Goal: Information Seeking & Learning: Learn about a topic

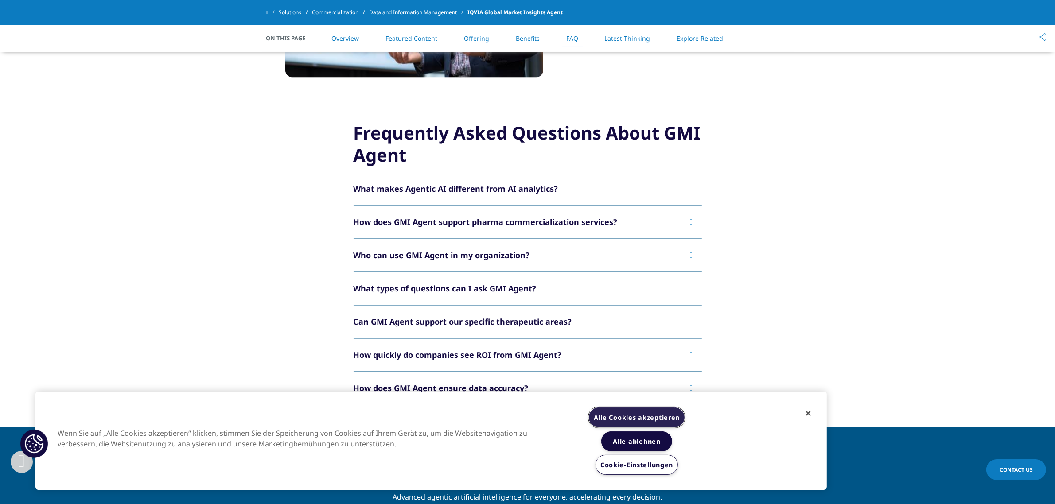
drag, startPoint x: 649, startPoint y: 412, endPoint x: 645, endPoint y: 407, distance: 7.5
click at [649, 412] on button "Alle Cookies akzeptieren" at bounding box center [637, 418] width 96 height 20
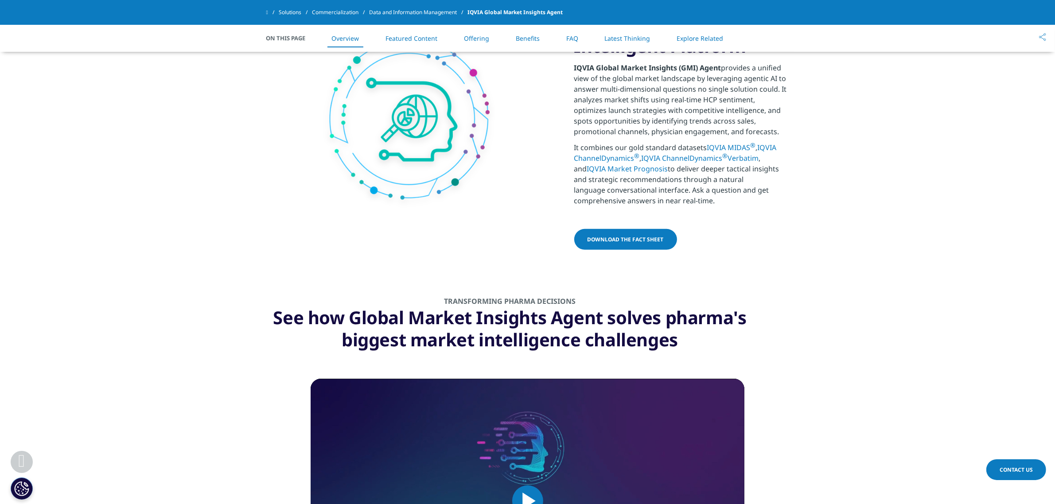
scroll to position [498, 0]
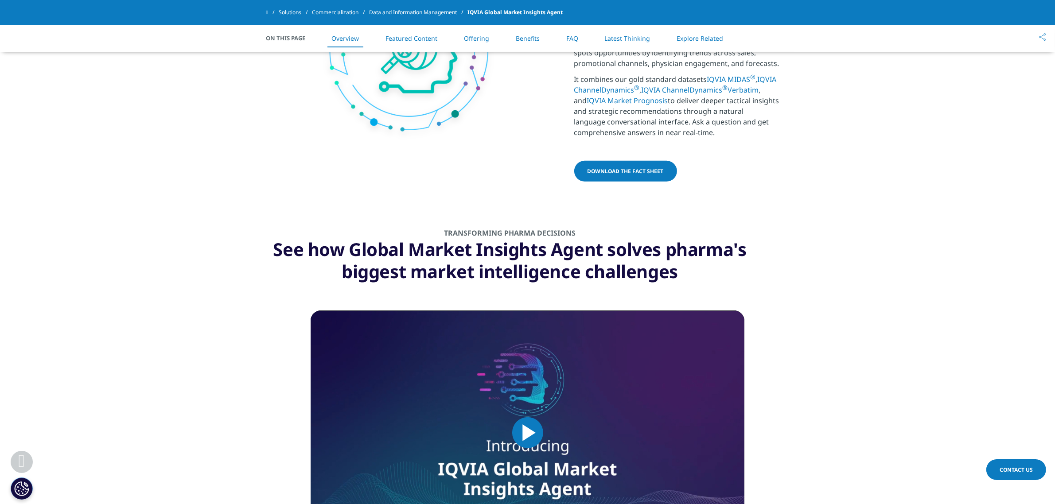
click at [637, 170] on span "download the fact sheet" at bounding box center [625, 171] width 76 height 8
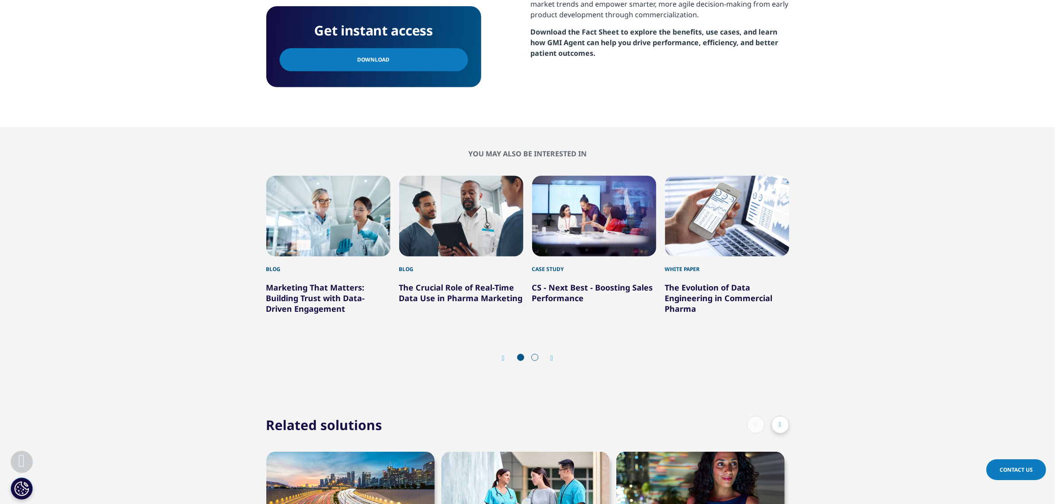
scroll to position [498, 0]
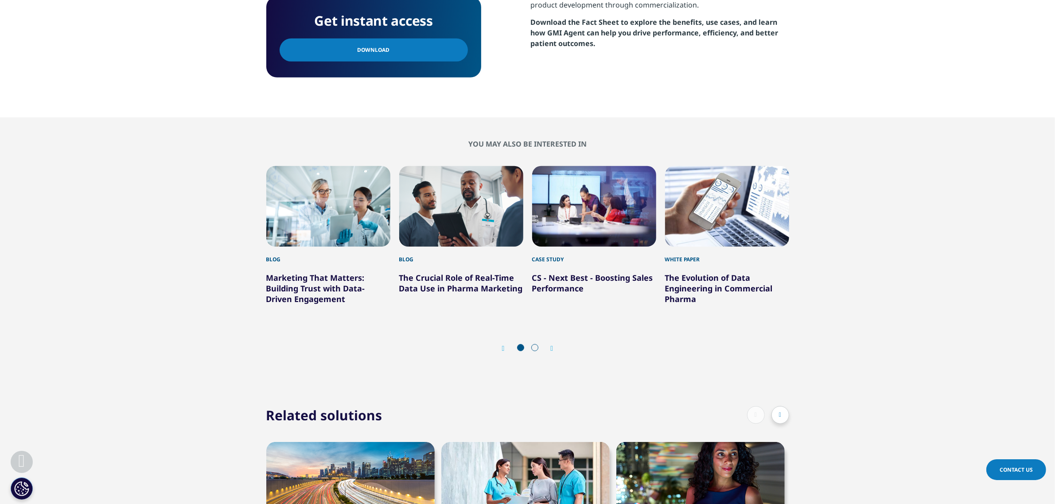
click at [388, 56] on link "Download" at bounding box center [374, 50] width 188 height 23
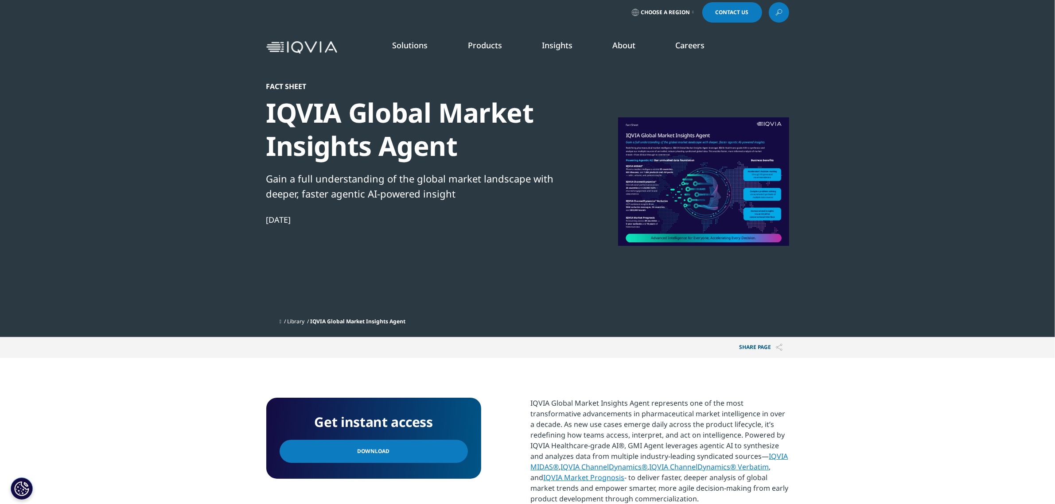
scroll to position [0, 0]
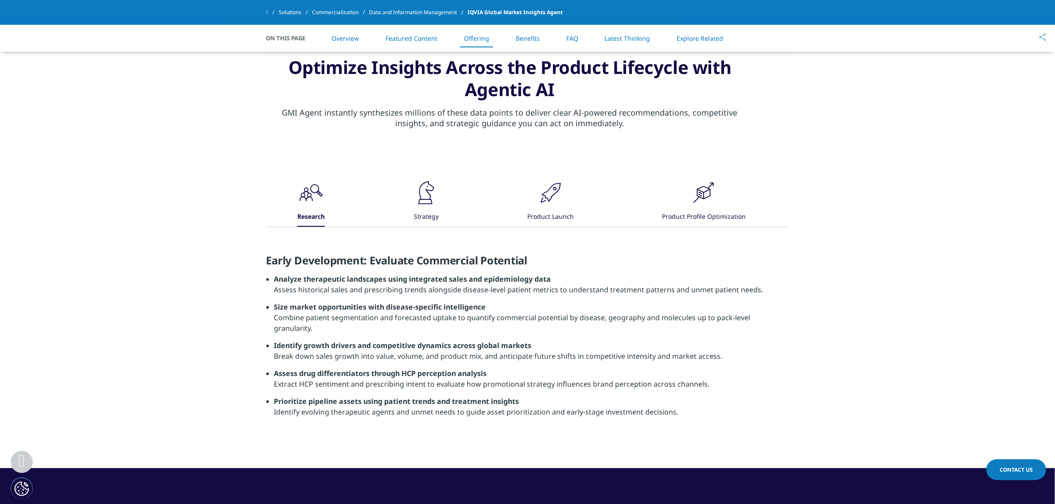
scroll to position [1052, 0]
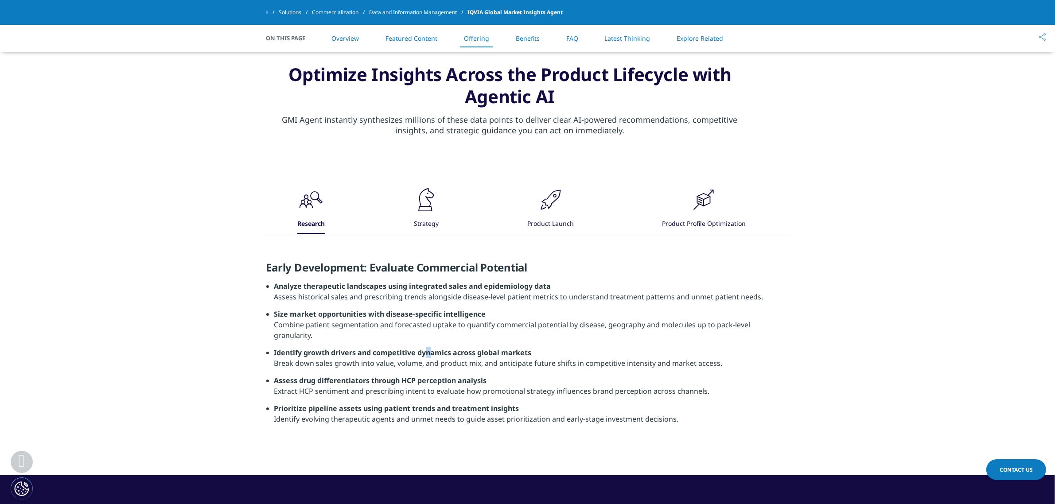
drag, startPoint x: 0, startPoint y: 0, endPoint x: 429, endPoint y: 339, distance: 546.8
click at [429, 348] on strong "Identify growth drivers and competitive dynamics across global markets" at bounding box center [402, 353] width 257 height 10
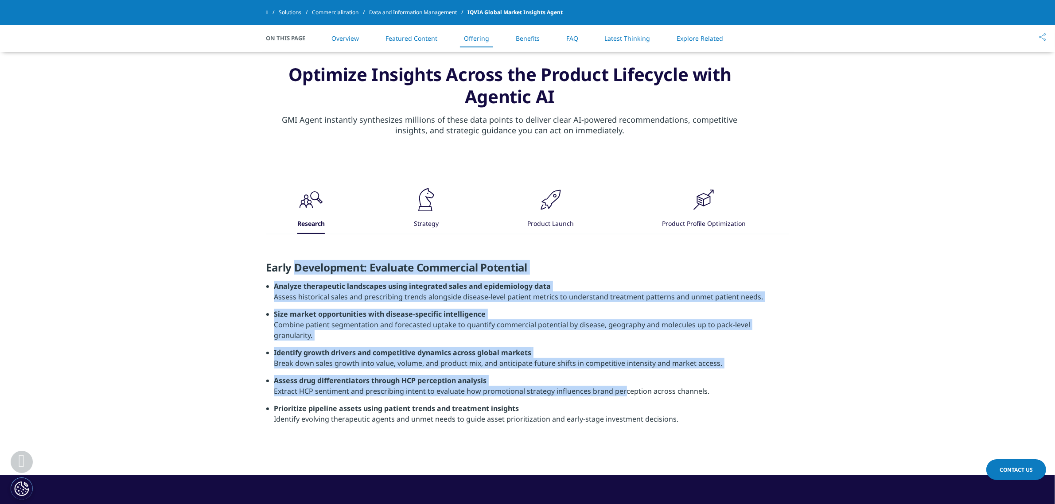
drag, startPoint x: 297, startPoint y: 276, endPoint x: 603, endPoint y: 388, distance: 325.7
click at [603, 388] on div "Early Development: Evaluate Commercial Potential Analyze therapeutic landscapes…" at bounding box center [527, 346] width 523 height 170
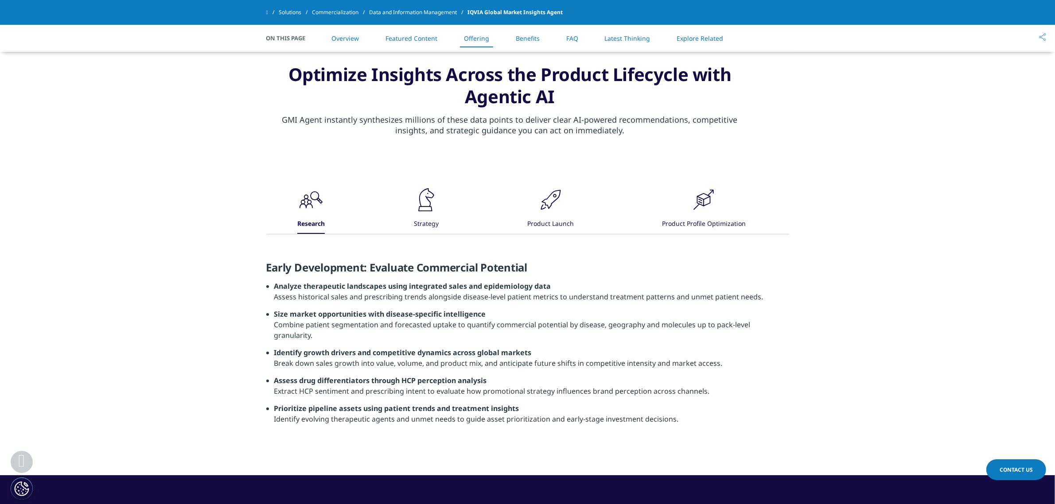
drag, startPoint x: 689, startPoint y: 400, endPoint x: 681, endPoint y: 412, distance: 14.7
click at [689, 403] on li "Prioritize pipeline assets using patient trends and treatment insights Identify…" at bounding box center [531, 417] width 515 height 28
drag, startPoint x: 713, startPoint y: 504, endPoint x: 1016, endPoint y: 210, distance: 422.0
click at [1016, 210] on div ".cls-1{fill:#231f20;} Research .cls-1{fill:#231f20;} Strategy .cls-1{fill:#231f…" at bounding box center [527, 319] width 1055 height 311
click at [429, 207] on icon ".cls-1{fill:#231f20;}" at bounding box center [426, 200] width 27 height 27
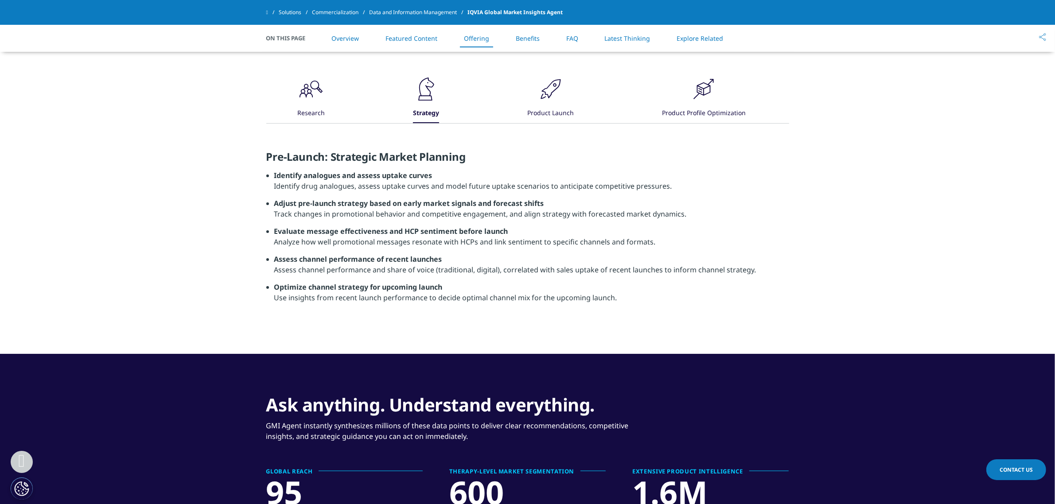
scroll to position [1107, 0]
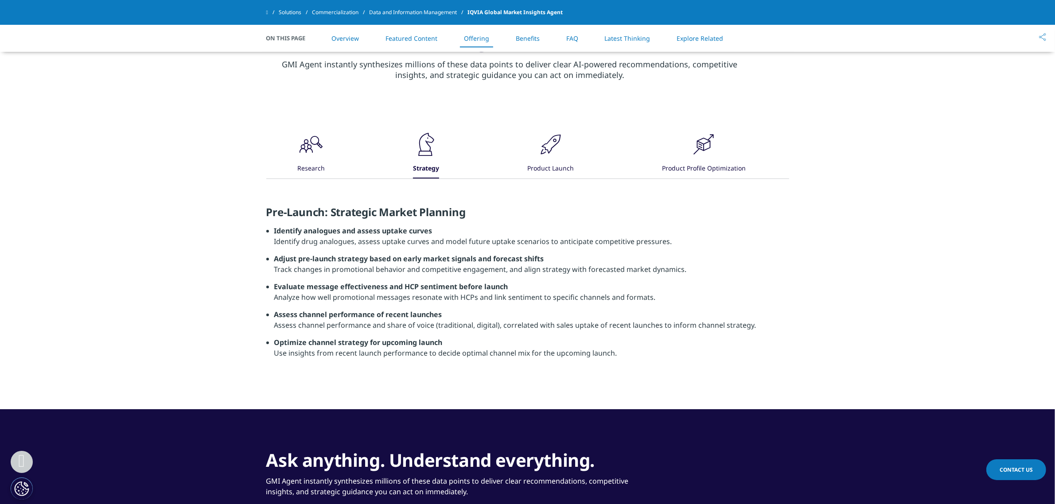
drag, startPoint x: 278, startPoint y: 285, endPoint x: 680, endPoint y: 300, distance: 402.1
click at [680, 300] on li "Evaluate message effectiveness and HCP sentiment before launch Analyze how well…" at bounding box center [531, 295] width 515 height 28
click at [401, 322] on li "Assess channel performance of recent launches Assess channel performance and sh…" at bounding box center [531, 323] width 515 height 28
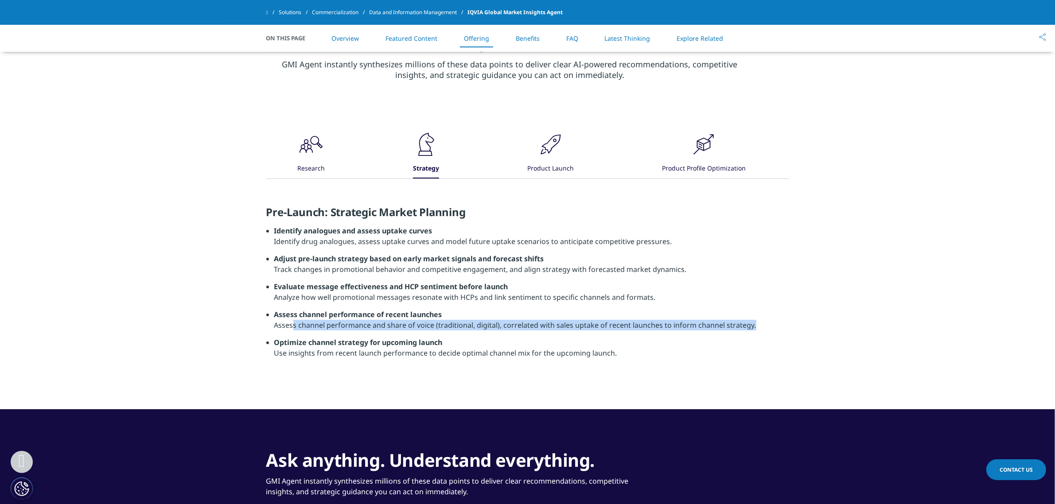
click at [401, 322] on li "Assess channel performance of recent launches Assess channel performance and sh…" at bounding box center [531, 323] width 515 height 28
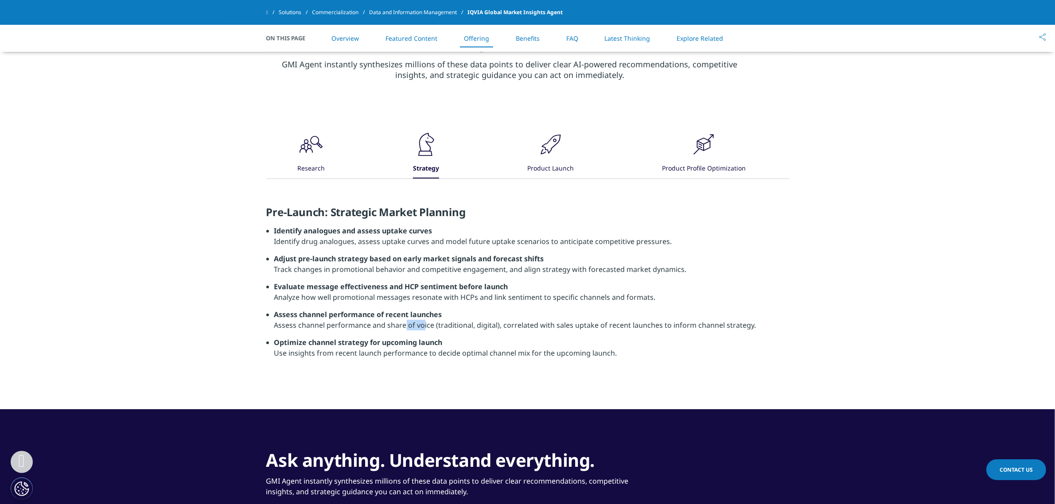
click at [401, 322] on li "Assess channel performance of recent launches Assess channel performance and sh…" at bounding box center [531, 323] width 515 height 28
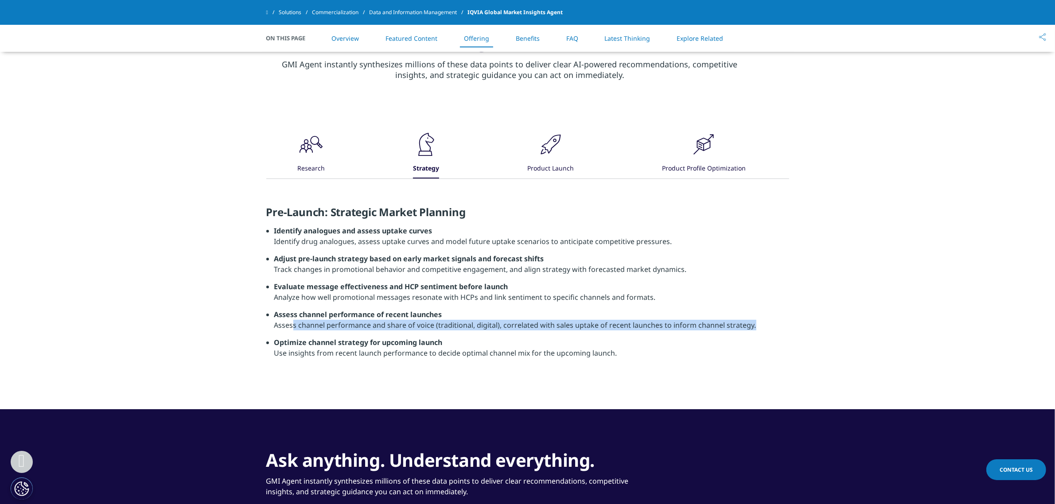
click at [401, 322] on li "Assess channel performance of recent launches Assess channel performance and sh…" at bounding box center [531, 323] width 515 height 28
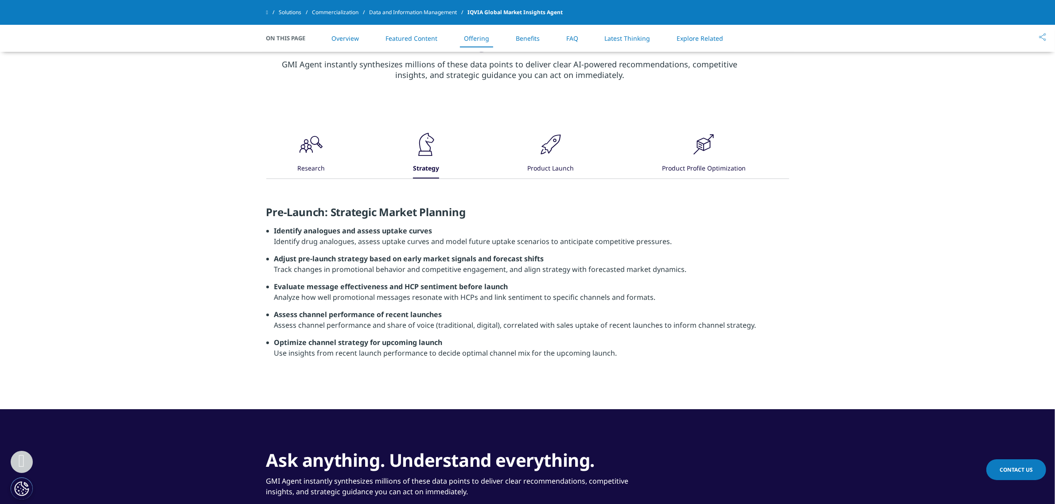
drag, startPoint x: 331, startPoint y: 345, endPoint x: 626, endPoint y: 354, distance: 294.3
click at [626, 354] on li "Optimize channel strategy for upcoming launch Use insights from recent launch p…" at bounding box center [531, 351] width 515 height 28
click at [530, 163] on div "Product Launch" at bounding box center [550, 168] width 47 height 19
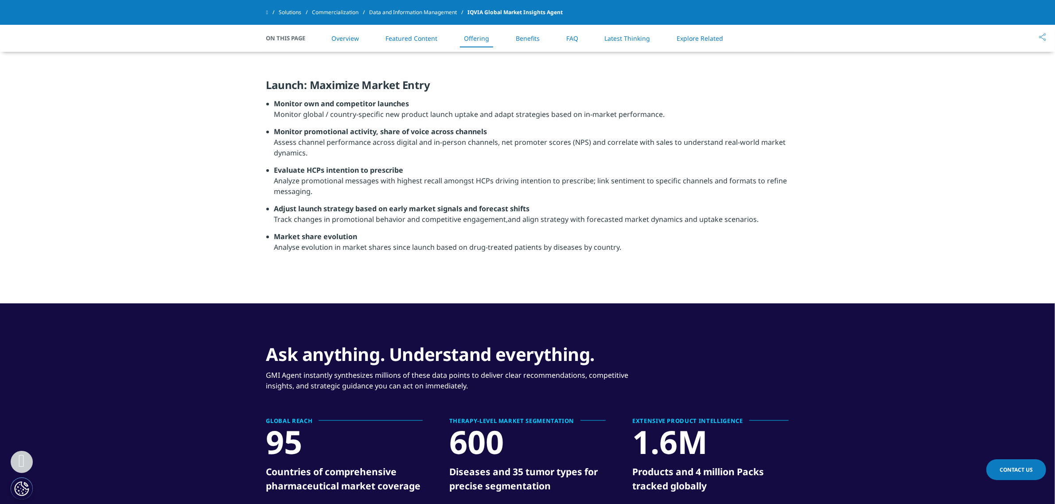
scroll to position [1163, 0]
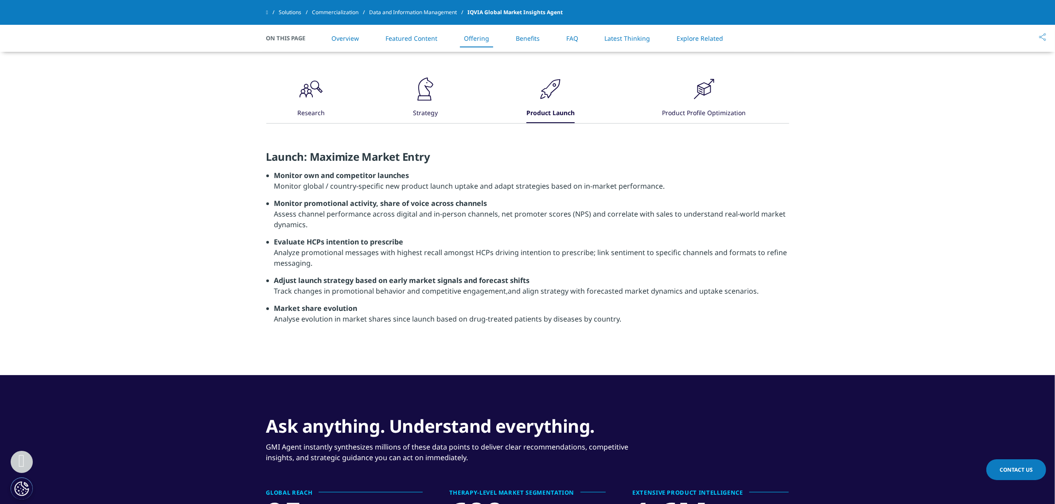
click at [707, 97] on icon ".cls-1{fill:#231f20;}" at bounding box center [704, 89] width 27 height 27
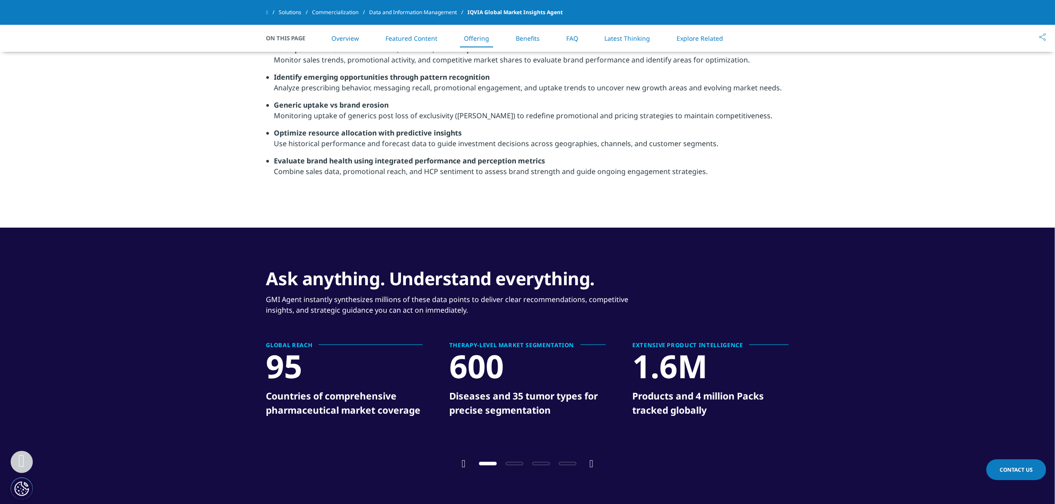
scroll to position [1329, 0]
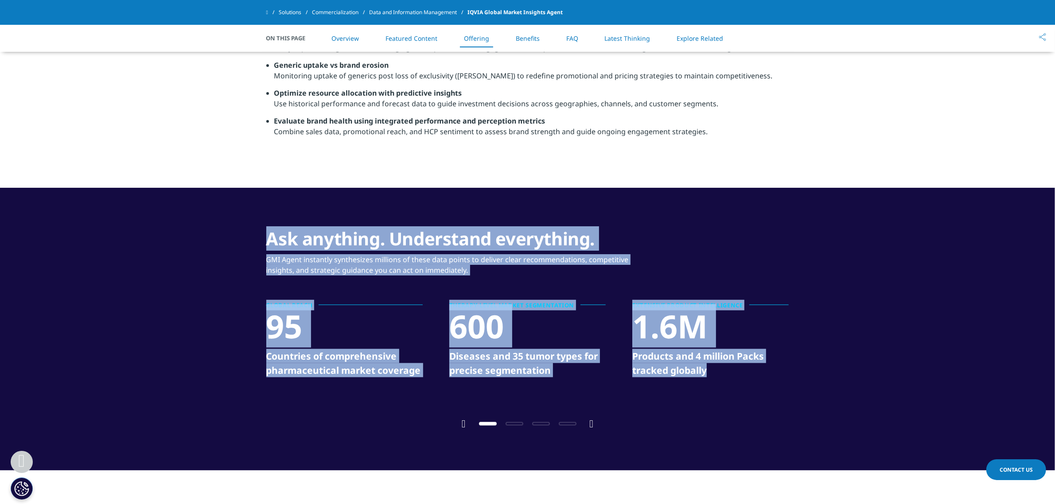
drag, startPoint x: 264, startPoint y: 233, endPoint x: 743, endPoint y: 370, distance: 498.2
click at [743, 370] on div "Ask anything. Understand everything. GMI Agent instantly synthesizes millions o…" at bounding box center [527, 329] width 549 height 203
click at [716, 328] on div "1.6M" at bounding box center [710, 328] width 156 height 41
click at [698, 388] on div "Global reach 95 Countries of comprehensive pharmaceutical market coverage THERA…" at bounding box center [527, 350] width 523 height 96
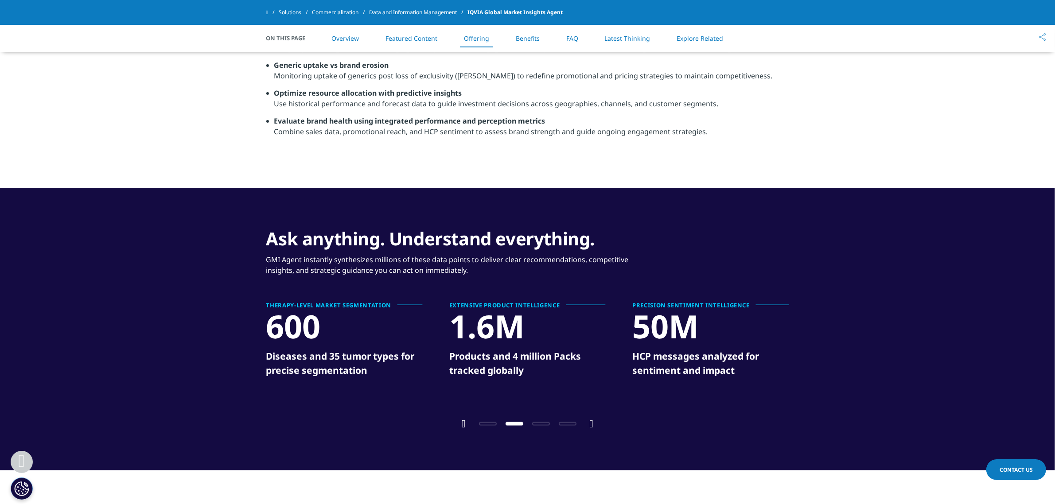
click at [588, 424] on div at bounding box center [528, 423] width 124 height 8
click at [589, 424] on div at bounding box center [528, 423] width 124 height 8
click at [593, 420] on icon "Next slide" at bounding box center [592, 424] width 4 height 11
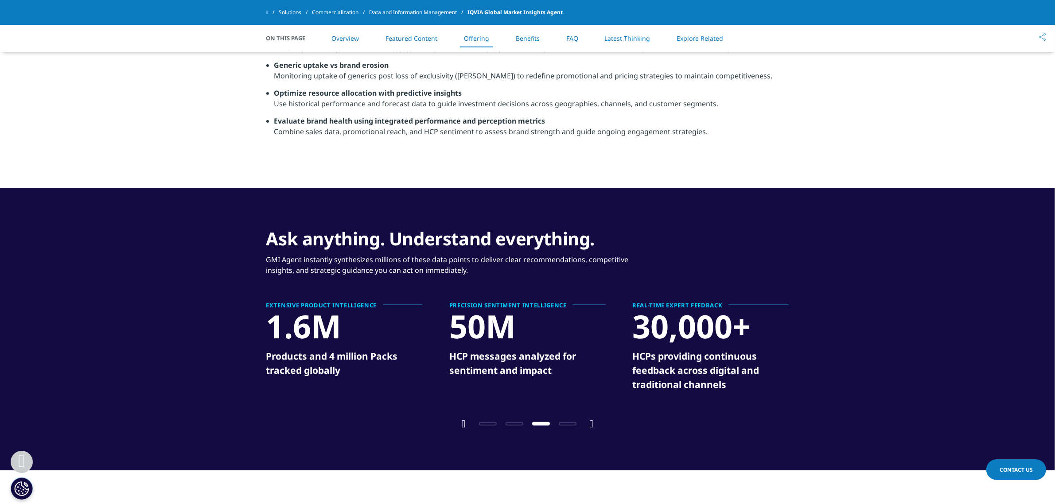
click at [593, 420] on icon "Next slide" at bounding box center [592, 424] width 4 height 11
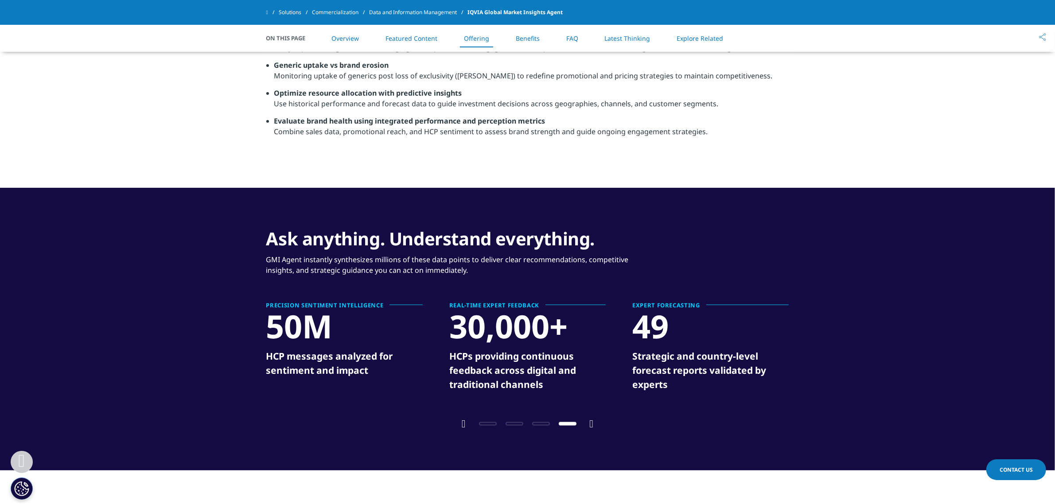
click at [593, 420] on icon "Next slide" at bounding box center [592, 424] width 4 height 11
click at [463, 422] on icon "Previous slide" at bounding box center [464, 424] width 4 height 11
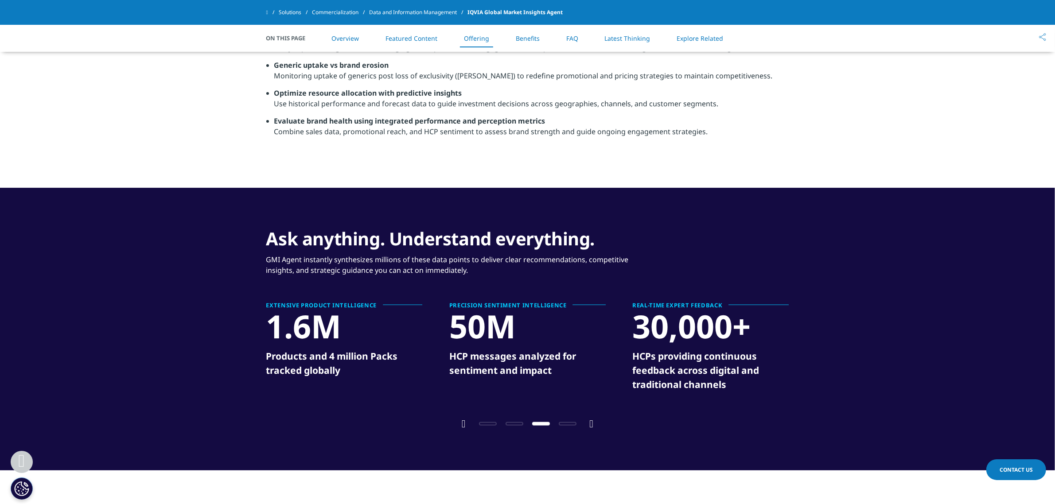
click at [463, 422] on icon "Previous slide" at bounding box center [464, 424] width 4 height 11
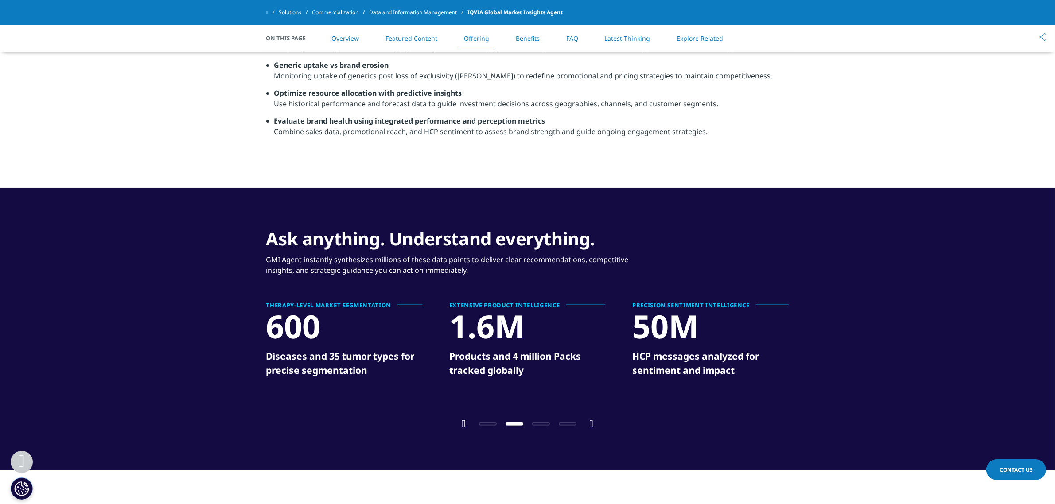
click at [463, 422] on icon "Previous slide" at bounding box center [464, 424] width 4 height 11
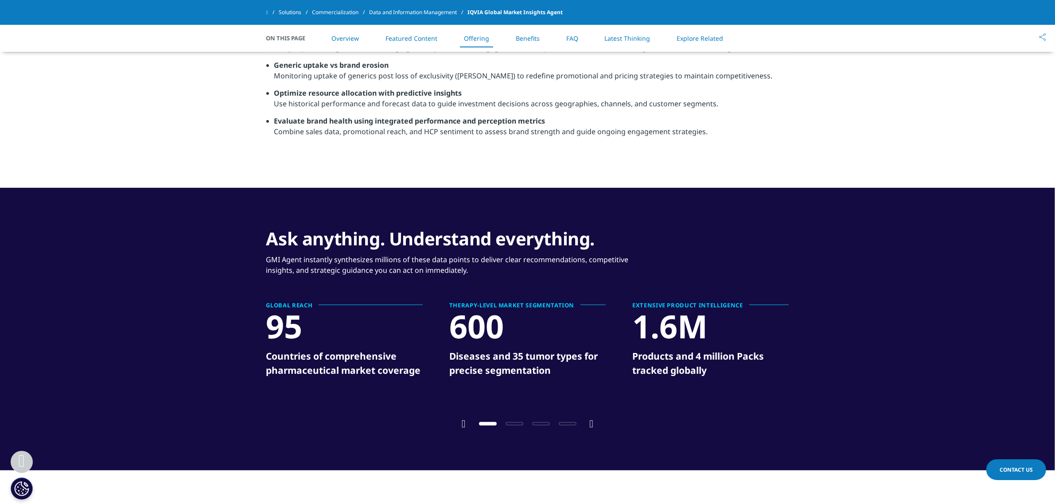
click at [463, 422] on icon "Previous slide" at bounding box center [464, 424] width 4 height 11
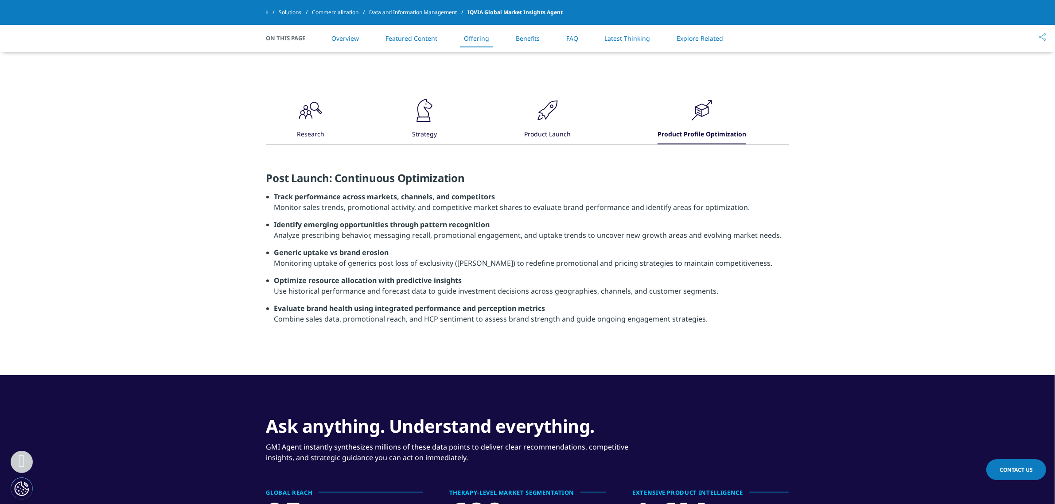
scroll to position [1107, 0]
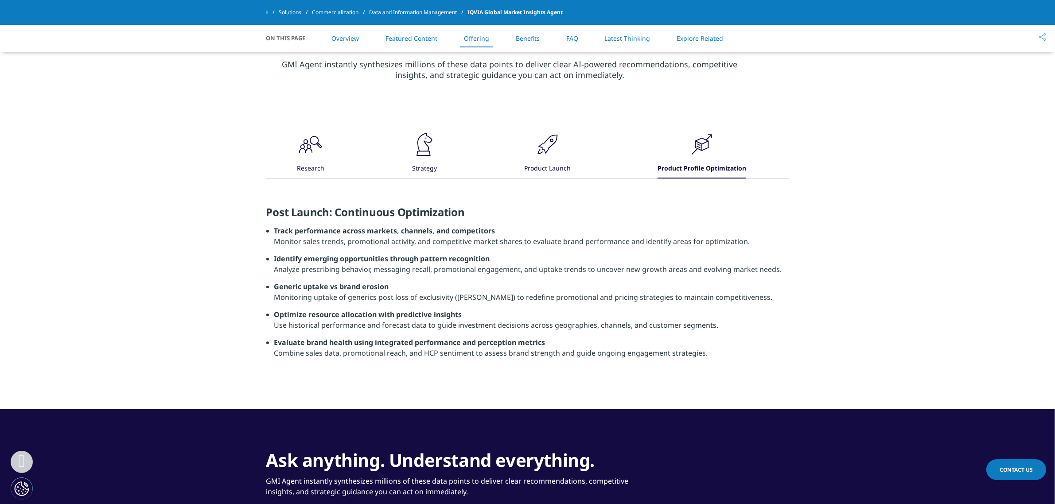
drag, startPoint x: 610, startPoint y: 176, endPoint x: 544, endPoint y: 251, distance: 99.8
click at [544, 251] on li "Track performance across markets, channels, and competitors Monitor sales trend…" at bounding box center [531, 239] width 515 height 28
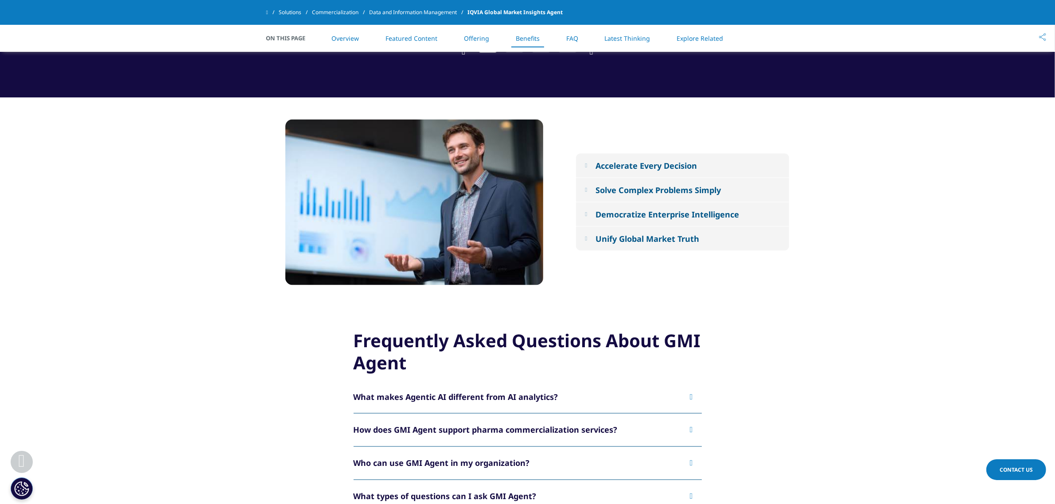
scroll to position [1717, 0]
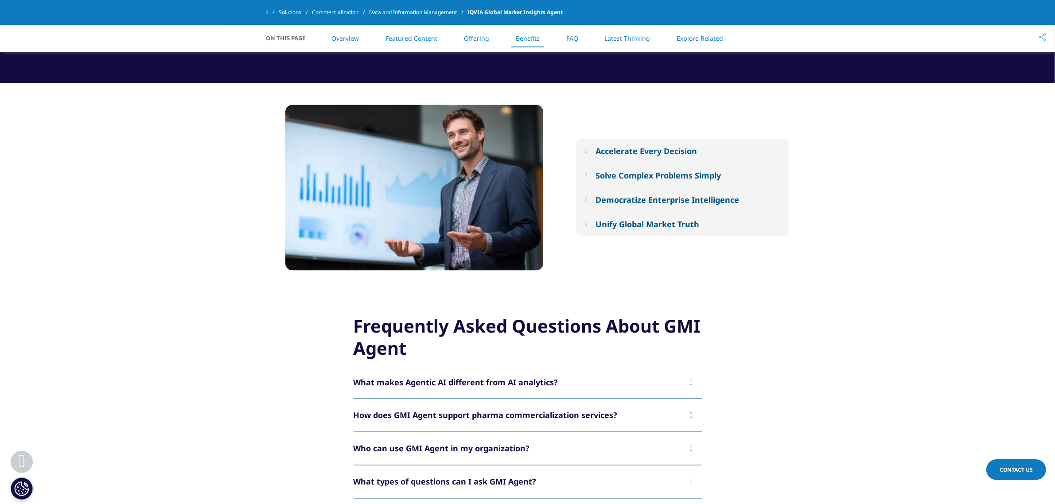
click at [619, 148] on div "Accelerate Every Decision" at bounding box center [645, 151] width 101 height 11
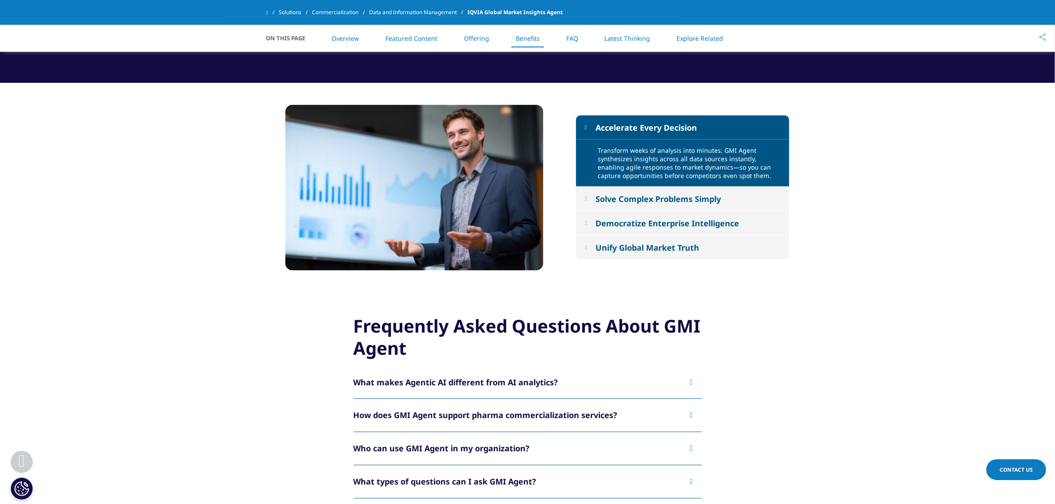
click at [628, 189] on button "Solve Complex Problems Simply" at bounding box center [682, 199] width 213 height 24
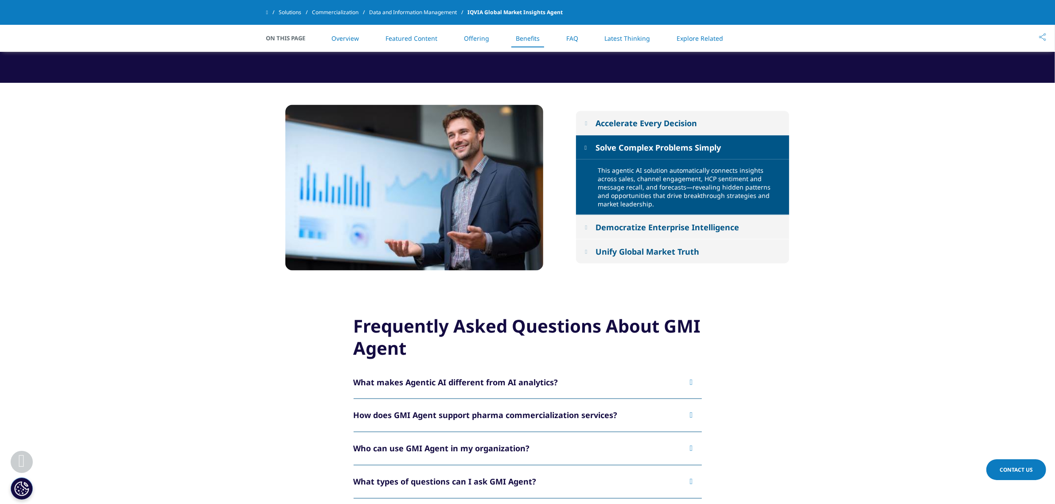
click at [636, 222] on div "Democratize Enterprise Intelligence" at bounding box center [667, 227] width 144 height 11
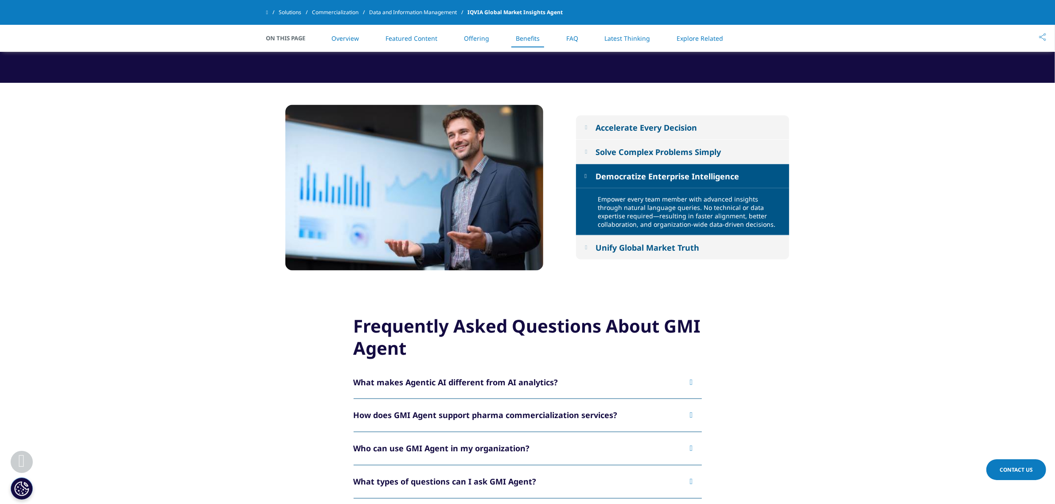
click at [661, 240] on button "Unify Global Market Truth" at bounding box center [682, 248] width 213 height 24
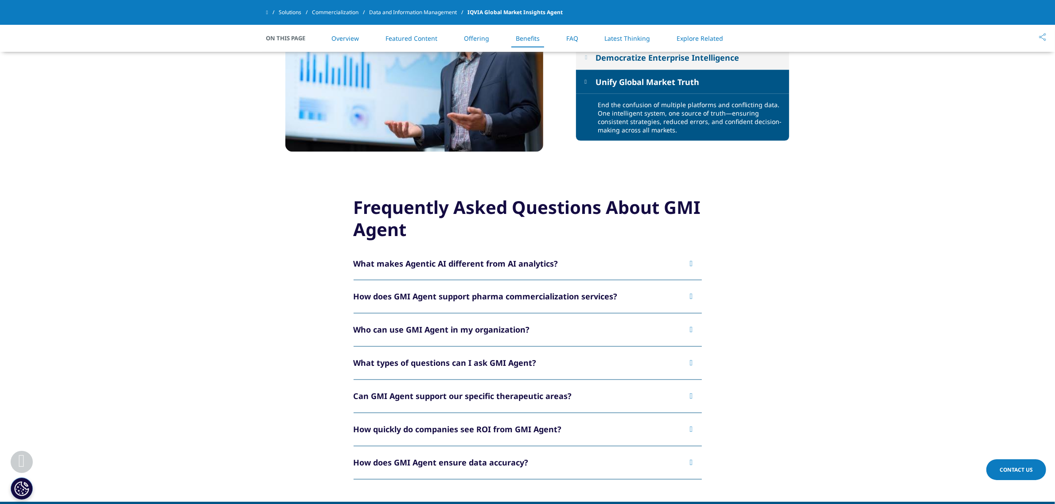
scroll to position [1883, 0]
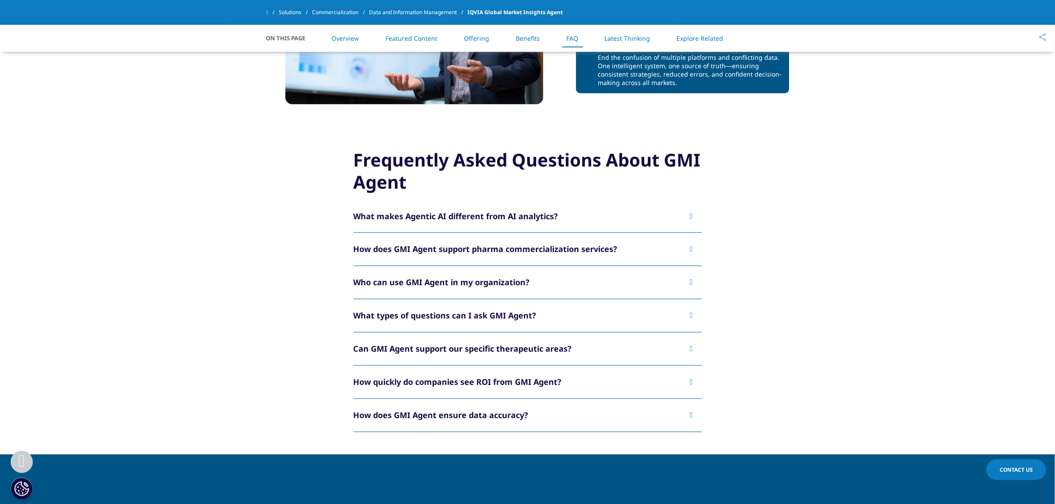
click at [527, 224] on button "What makes Agentic AI different from AI analytics?" at bounding box center [528, 216] width 348 height 33
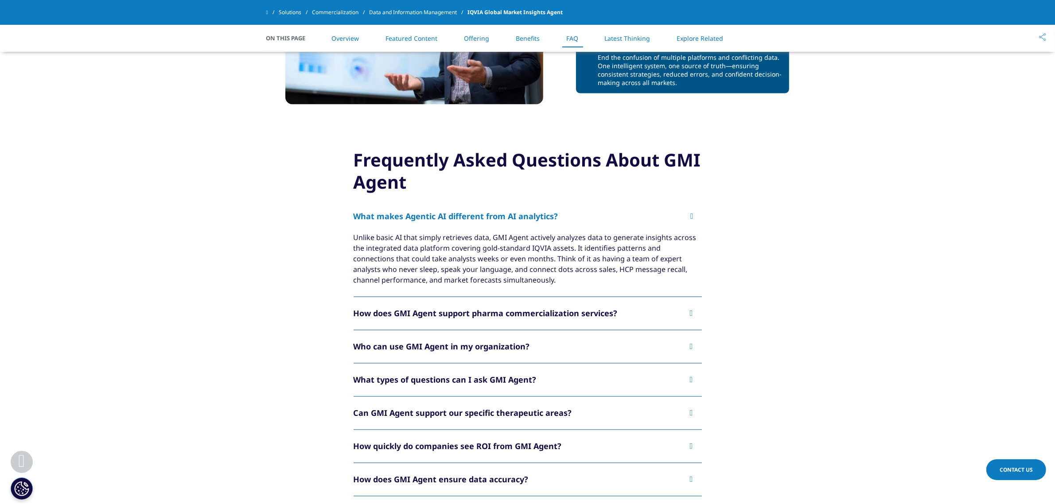
click at [527, 224] on button "What makes Agentic AI different from AI analytics?" at bounding box center [528, 216] width 348 height 33
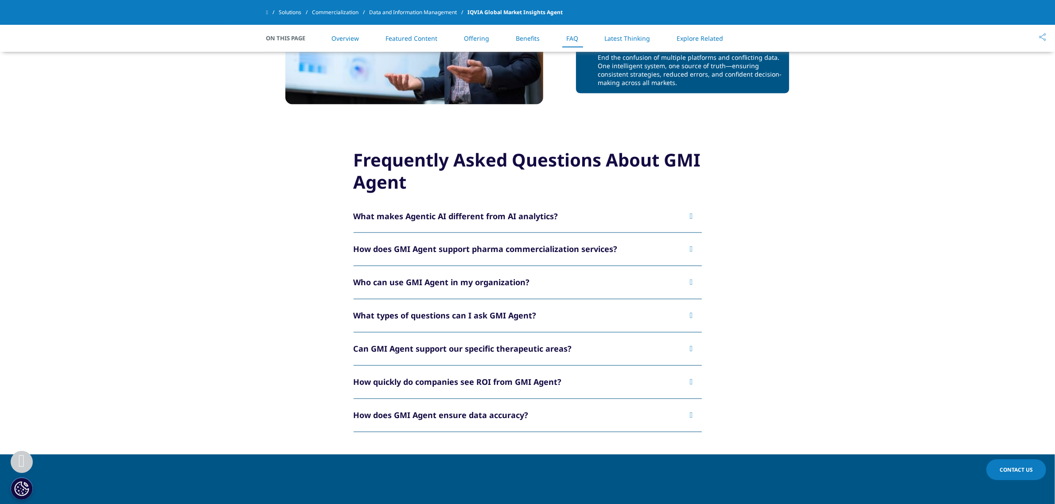
click at [527, 224] on button "What makes Agentic AI different from AI analytics?" at bounding box center [528, 216] width 348 height 33
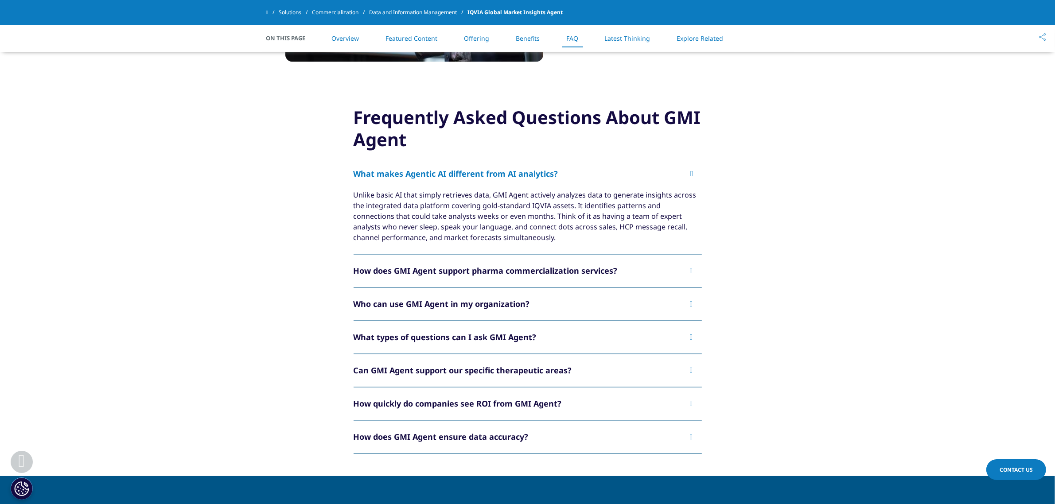
scroll to position [1993, 0]
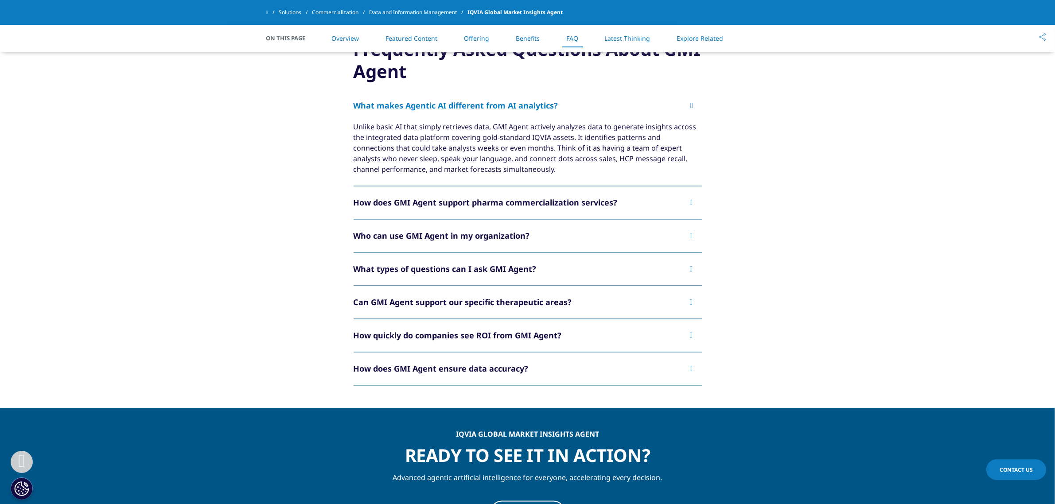
click at [492, 215] on button "How does GMI Agent support pharma commercialization services?" at bounding box center [528, 203] width 348 height 33
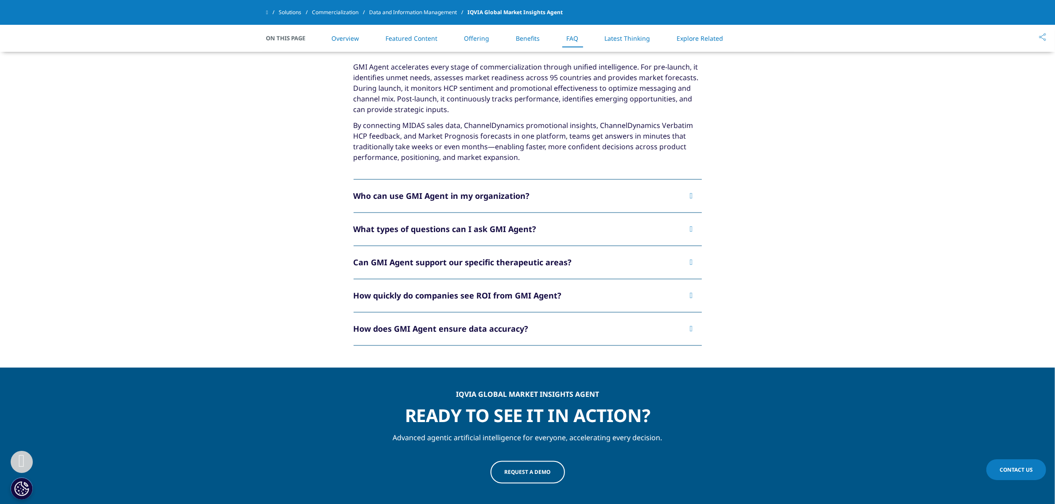
scroll to position [2160, 0]
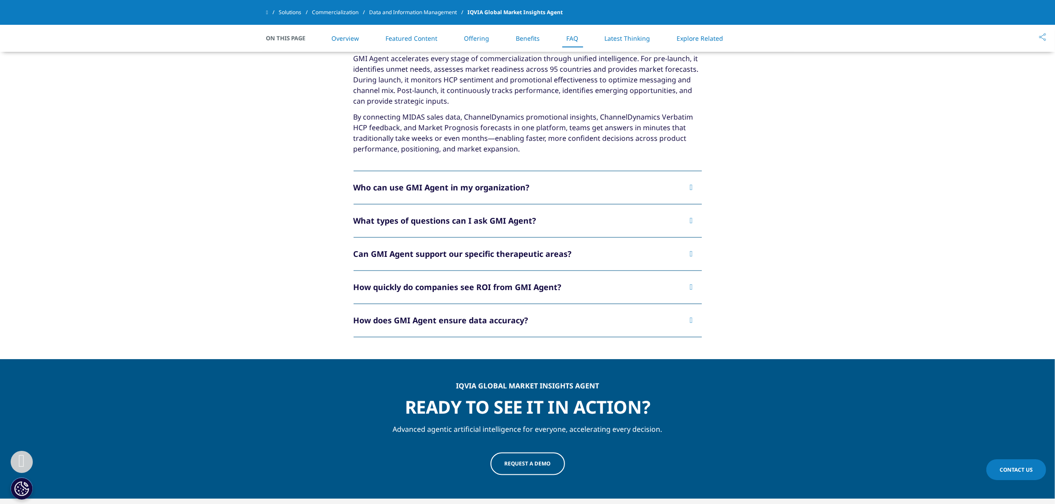
click at [479, 189] on div "Who can use GMI Agent in my organization?" at bounding box center [442, 187] width 176 height 11
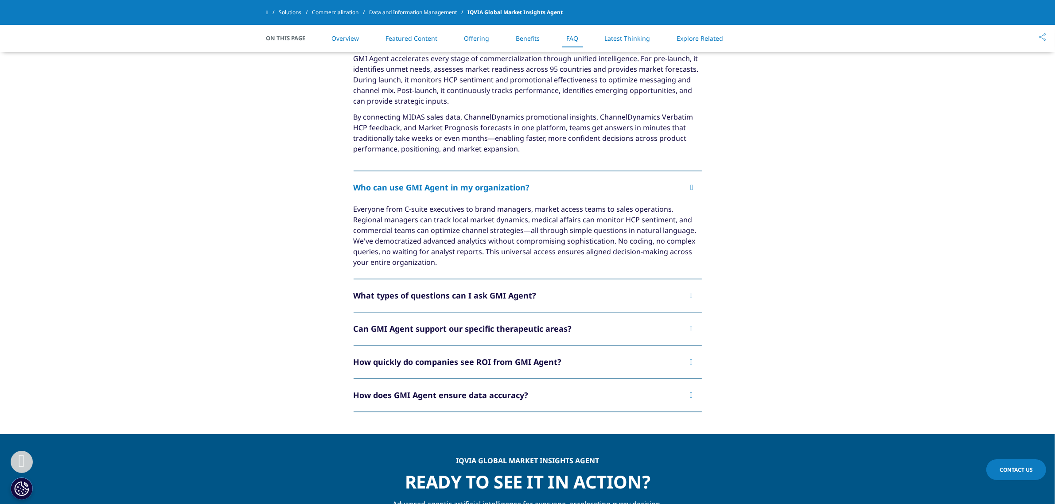
click at [506, 290] on div "What types of questions can I ask GMI Agent?" at bounding box center [445, 295] width 183 height 11
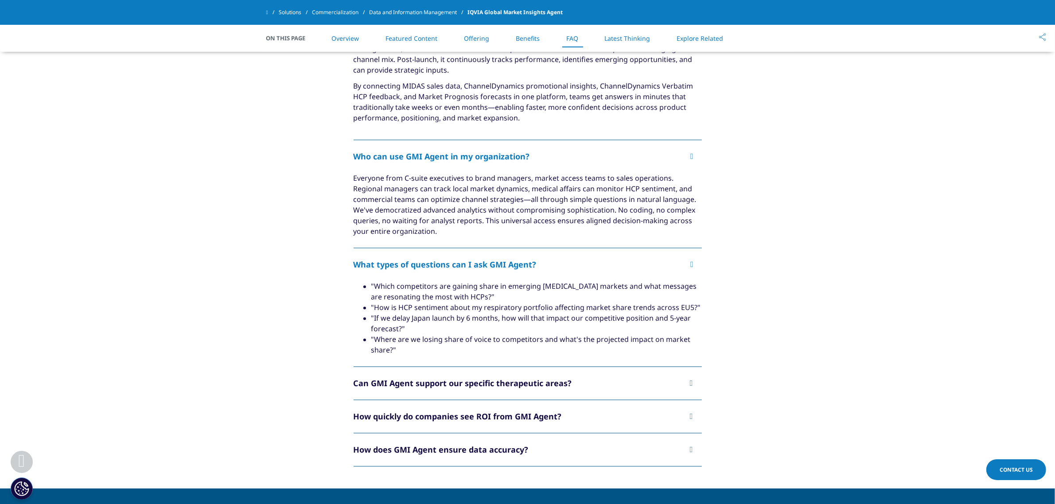
scroll to position [2270, 0]
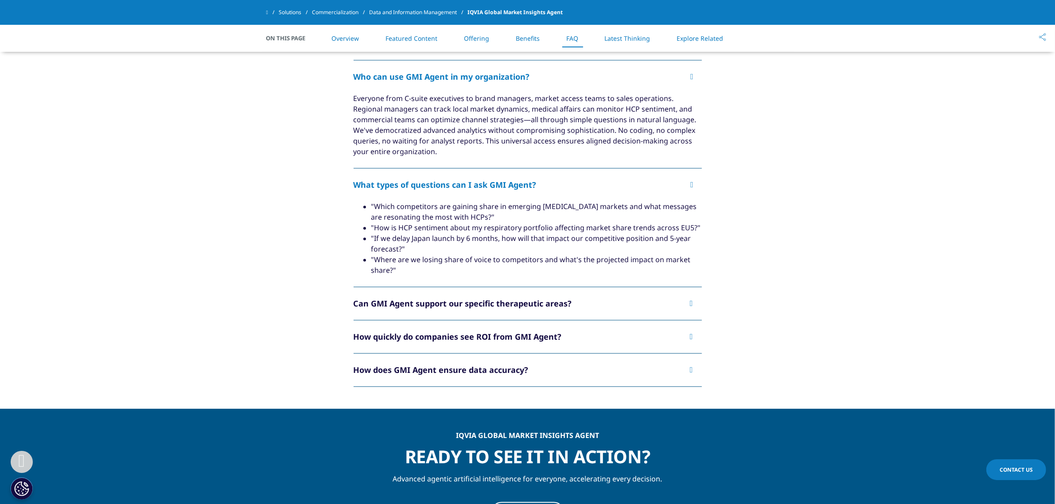
click at [518, 291] on button "Can GMI Agent support our specific therapeutic areas?" at bounding box center [528, 303] width 348 height 33
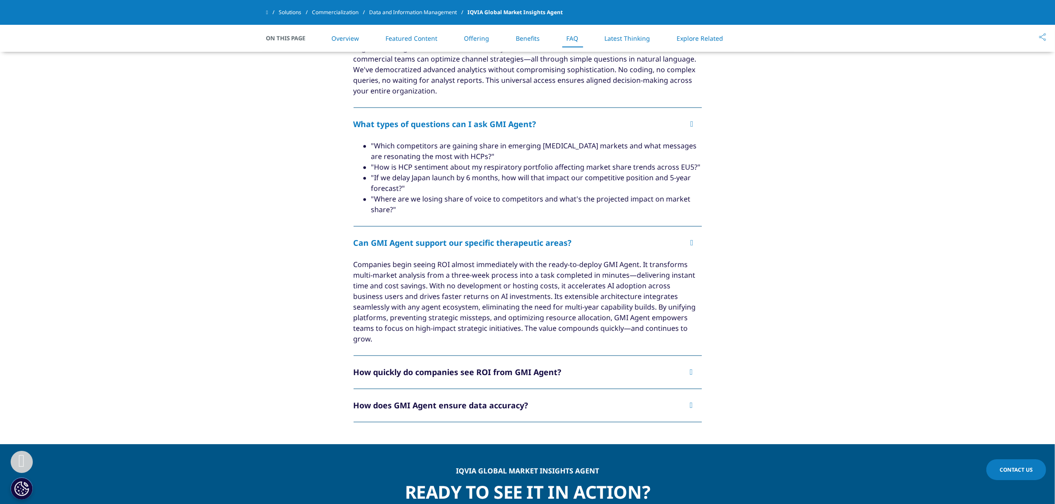
scroll to position [2381, 0]
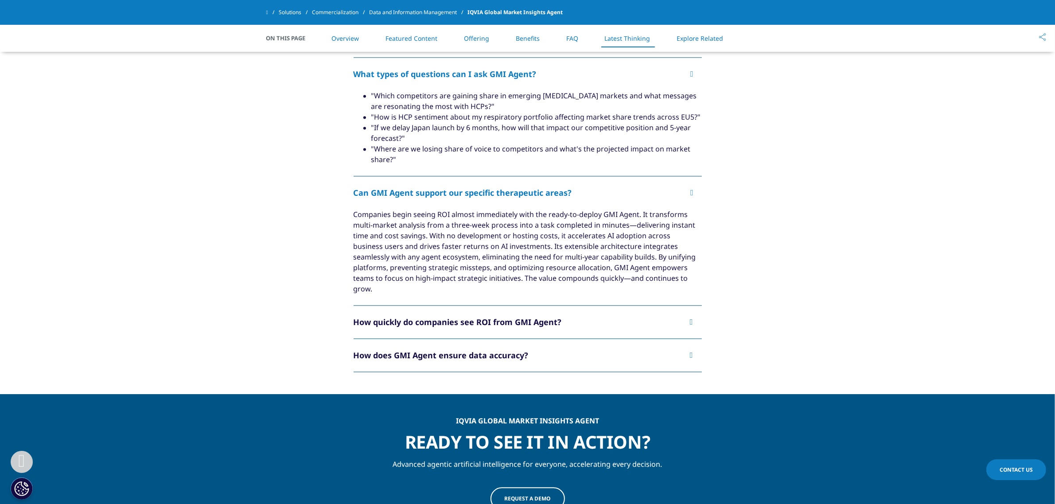
click at [519, 317] on div "How quickly do companies see ROI from GMI Agent?" at bounding box center [458, 322] width 208 height 11
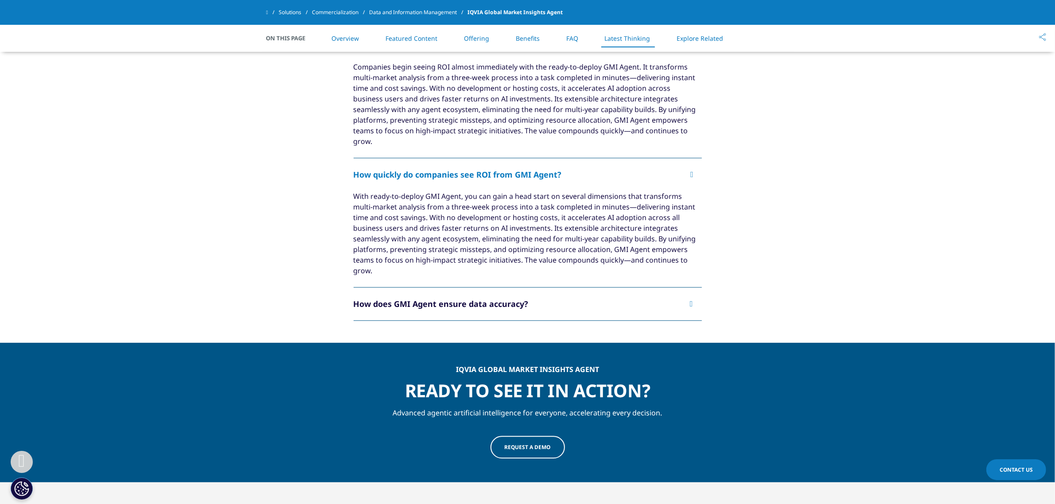
scroll to position [2547, 0]
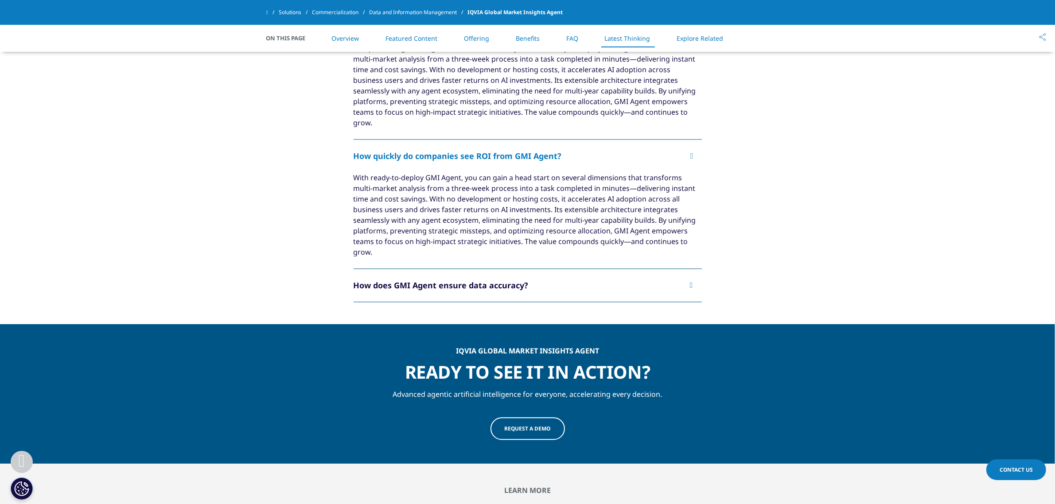
click at [518, 275] on button "How does GMI Agent ensure data accuracy?" at bounding box center [528, 285] width 348 height 33
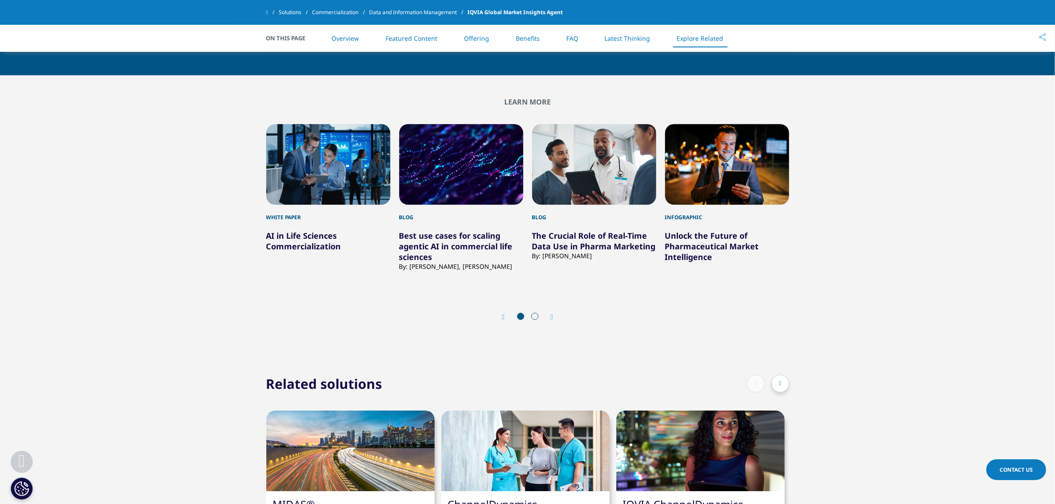
scroll to position [2990, 0]
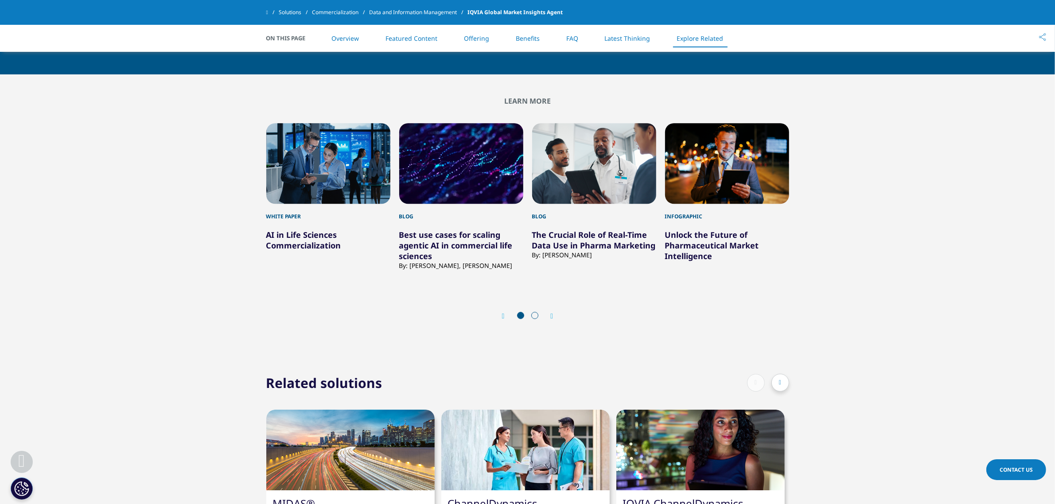
click at [579, 155] on div "3 / 5" at bounding box center [594, 163] width 124 height 81
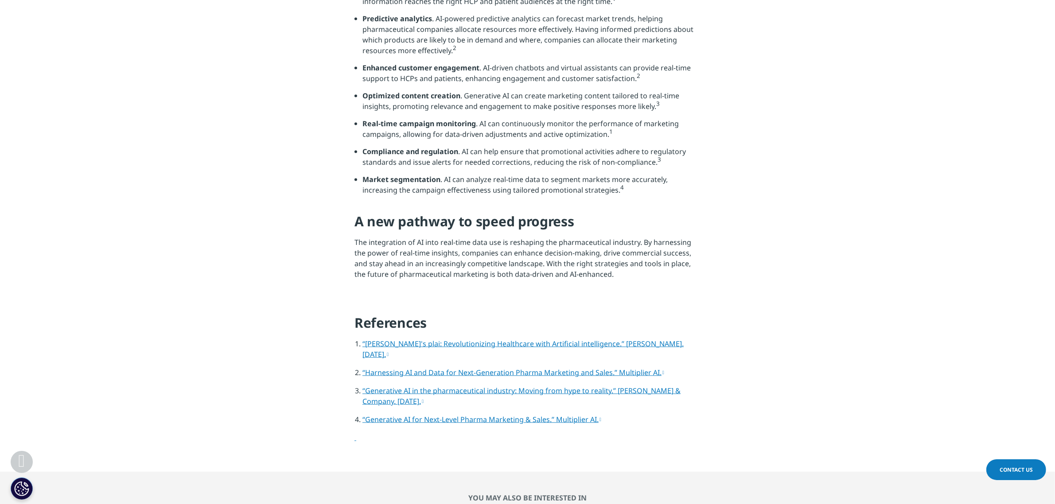
scroll to position [1717, 0]
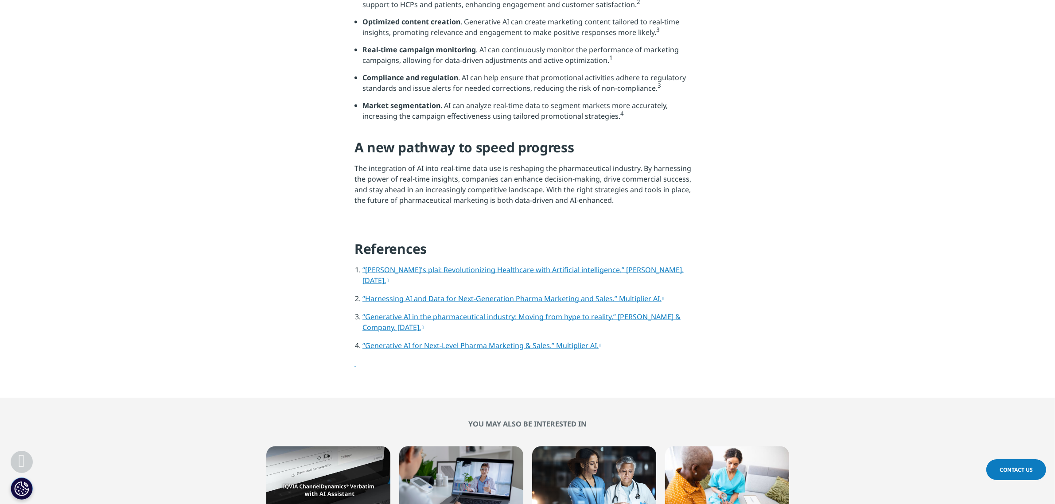
click at [446, 303] on link "“Harnessing AI and Data for Next-Generation Pharma Marketing and Sales.” Multip…" at bounding box center [513, 299] width 302 height 10
click at [493, 329] on li "“Generative AI in the pharmaceutical industry: Moving from hype to reality.” Mc…" at bounding box center [531, 325] width 338 height 29
click at [490, 325] on link "“Generative AI in the pharmaceutical industry: Moving from hype to reality.” Mc…" at bounding box center [521, 322] width 318 height 20
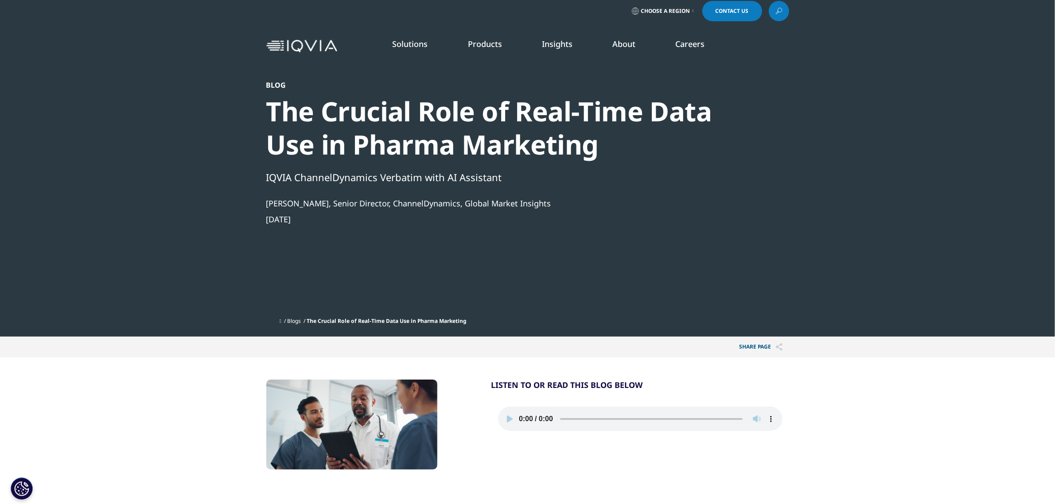
scroll to position [0, 0]
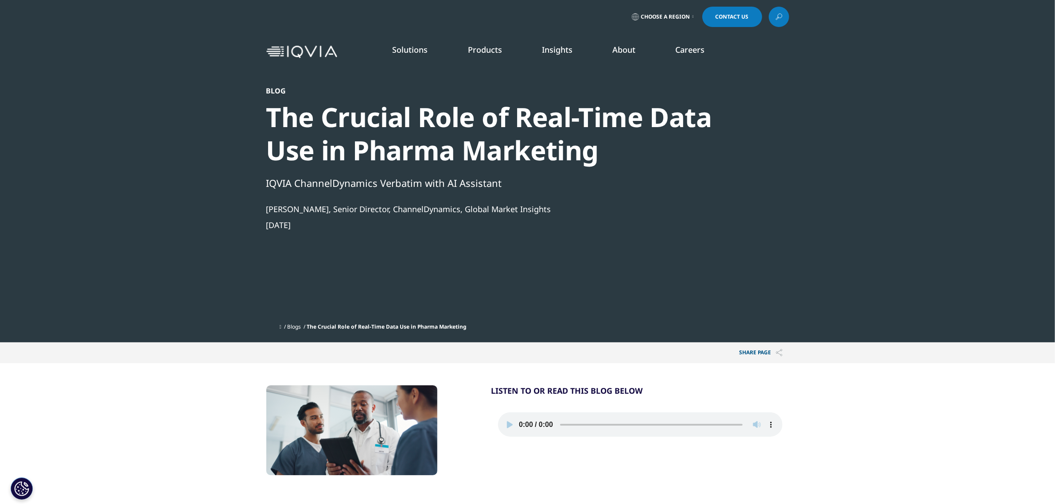
drag, startPoint x: 311, startPoint y: 217, endPoint x: 391, endPoint y: 206, distance: 80.5
click at [391, 206] on div "Christopher Wooden, Senior Director, ChannelDynamics, Global Market Insights No…" at bounding box center [503, 217] width 475 height 27
click at [327, 209] on div "Christopher Wooden, Senior Director, ChannelDynamics, Global Market Insights" at bounding box center [503, 209] width 475 height 11
click at [329, 209] on div "Christopher Wooden, Senior Director, ChannelDynamics, Global Market Insights" at bounding box center [503, 209] width 475 height 11
click at [330, 209] on div "Christopher Wooden, Senior Director, ChannelDynamics, Global Market Insights" at bounding box center [503, 209] width 475 height 11
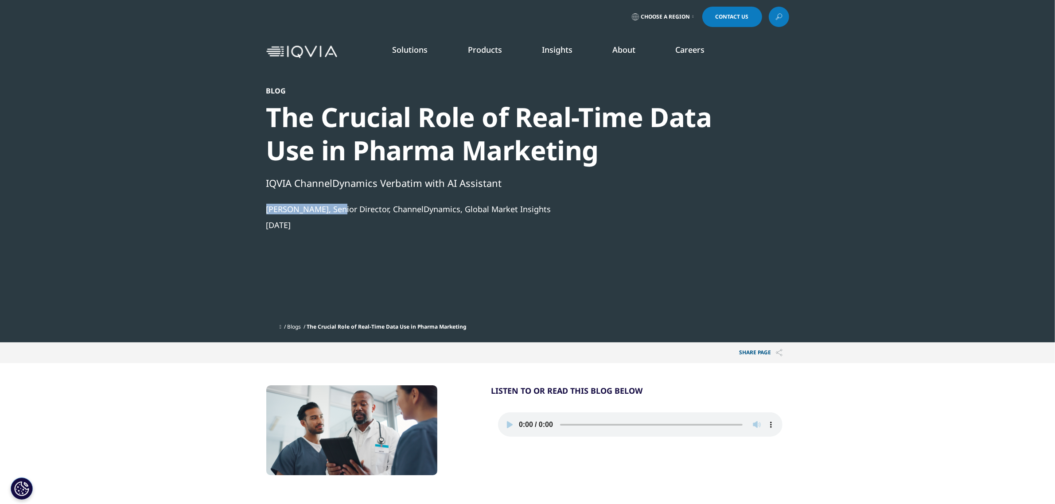
drag, startPoint x: 344, startPoint y: 206, endPoint x: 268, endPoint y: 207, distance: 75.3
click at [262, 213] on section "Blog The Crucial Role of Real-Time Data Use in Pharma Marketing IQVIA ChannelDy…" at bounding box center [527, 171] width 1055 height 342
copy div "Christopher Wooden"
